Goal: Ask a question

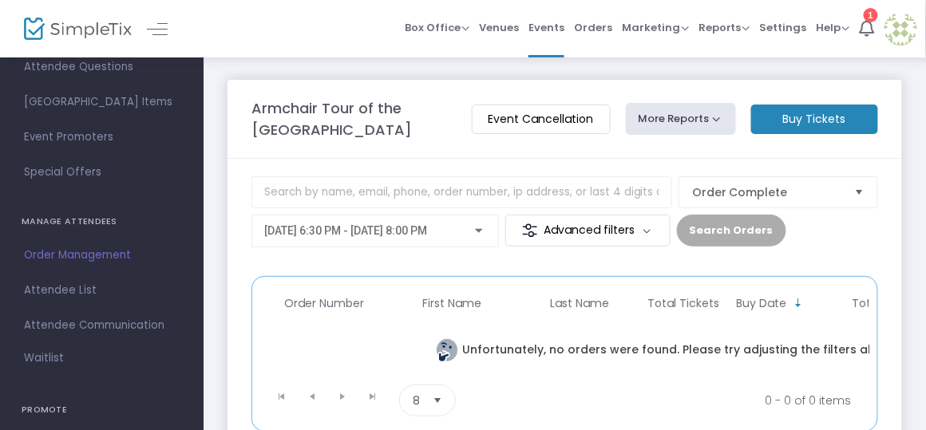
scroll to position [220, 0]
click at [107, 245] on span "Order Management" at bounding box center [102, 254] width 156 height 21
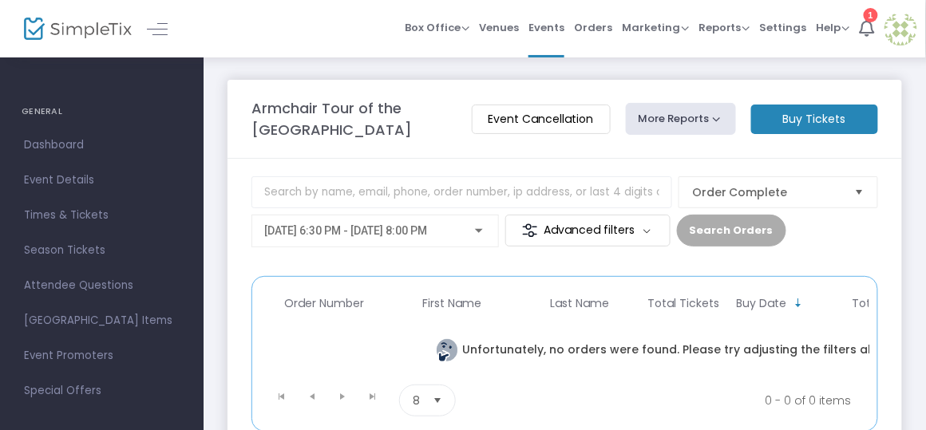
click at [588, 233] on m-button "Advanced filters" at bounding box center [587, 231] width 165 height 32
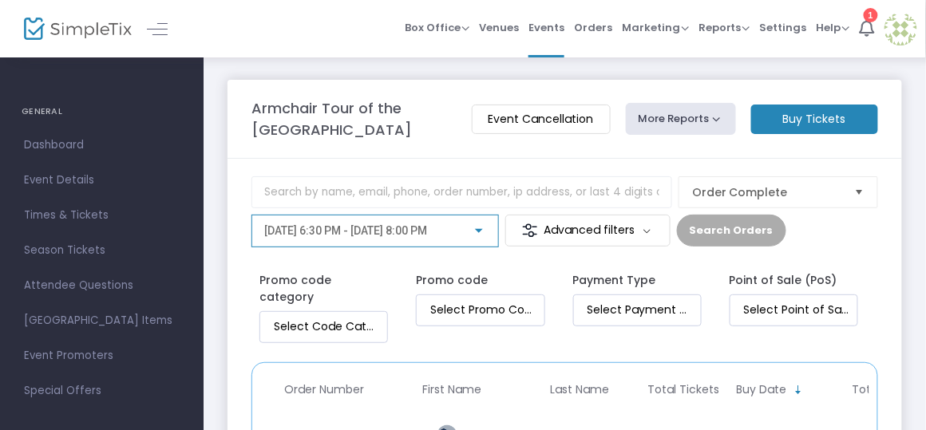
click at [479, 226] on div at bounding box center [479, 231] width 14 height 13
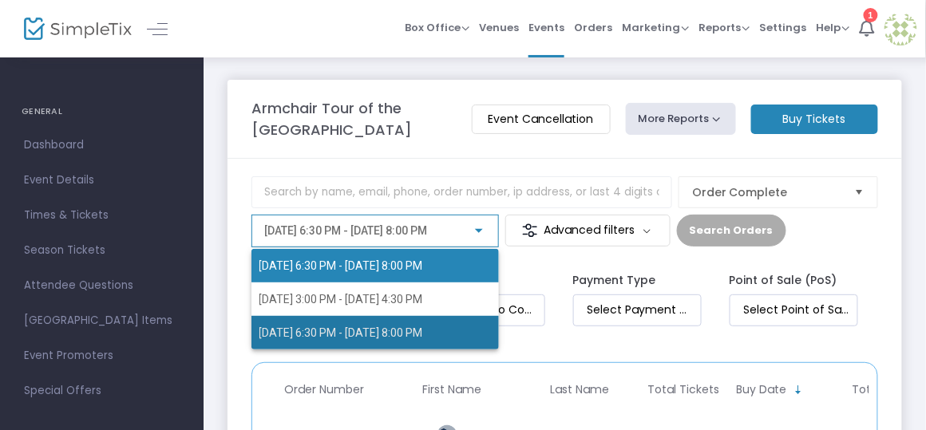
click at [423, 327] on span "[DATE] 6:30 PM - [DATE] 8:00 PM" at bounding box center [342, 333] width 164 height 13
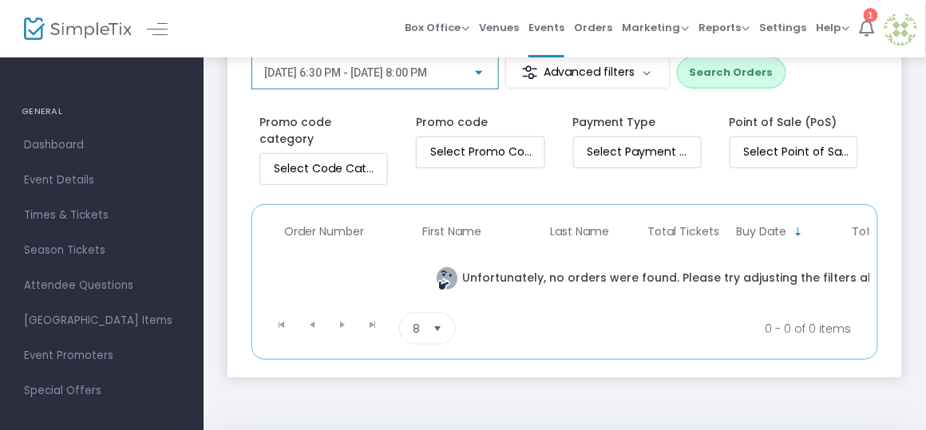
scroll to position [159, 0]
click at [832, 27] on span "Help" at bounding box center [834, 27] width 34 height 15
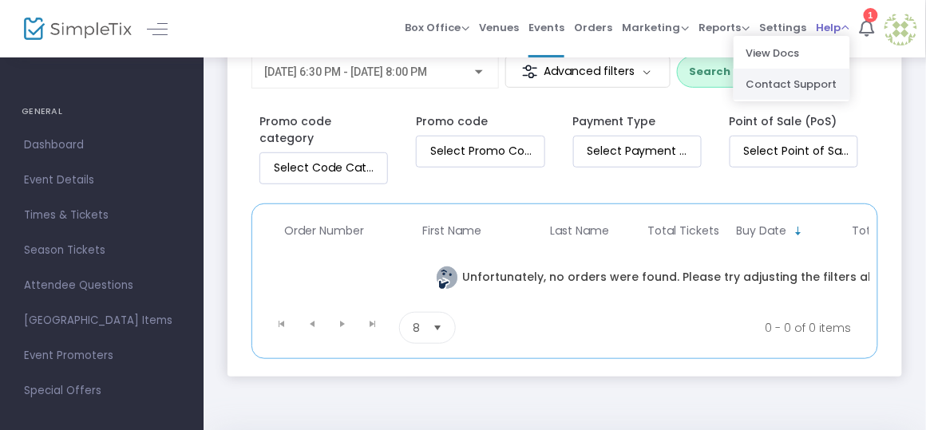
click at [804, 82] on li "Contact Support" at bounding box center [791, 84] width 117 height 31
